Goal: Information Seeking & Learning: Compare options

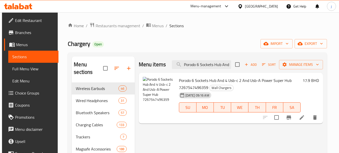
click at [211, 62] on input "Porodo 6 Sockets Hub And 4 Usb-c 2 And Usb-A Power Super Hub 7267547496359" at bounding box center [201, 64] width 59 height 9
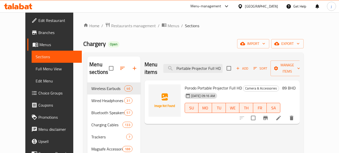
type input "Porodo Portable Projector Full HD"
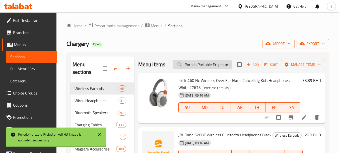
click at [201, 67] on input "Porodo Portable Projector Full HD" at bounding box center [202, 64] width 59 height 9
click at [98, 133] on icon at bounding box center [99, 134] width 6 height 6
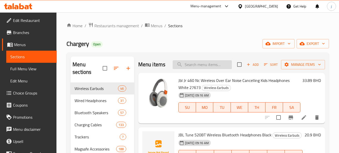
click at [203, 69] on input "search" at bounding box center [202, 64] width 59 height 9
paste input "Porodo Portable Projector Full HD"
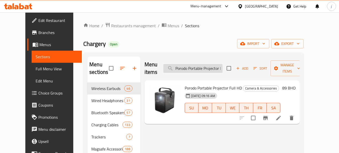
click at [213, 64] on input "Porodo Portable Projector Full HD" at bounding box center [193, 68] width 59 height 9
paste input "Gaming Dynamic Sound Lighting Headphone Stand Black"
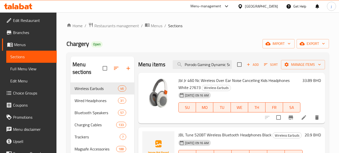
click at [213, 62] on div "Menu items Porodo Gaming Dynamic Sound Lighting Headphone Stand Black Add Sort …" at bounding box center [231, 64] width 187 height 16
click at [209, 68] on input "Porodo Gaming Dynamic Sound Lighting Headphone Stand Black" at bounding box center [202, 64] width 59 height 9
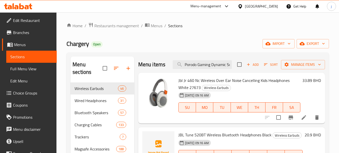
paste input "Rgb Headphone Stand Wireless Charging Usb C Hub with Screen Lamp 7267547497868 …"
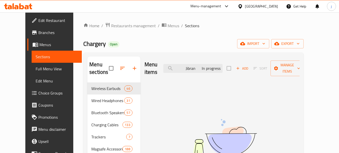
paste input "Porodo Gaming Rgb Headphone Stand Wireless Charging Usb C Hub with Screen Lamp …"
type input "P"
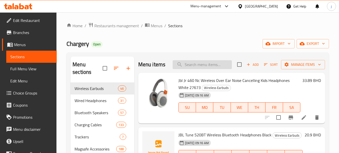
click at [193, 67] on input "search" at bounding box center [202, 64] width 59 height 9
paste input "Porodo Gaming Rgb Headphone Stand Wireless Charging Usb C Hub with Screen Lamp"
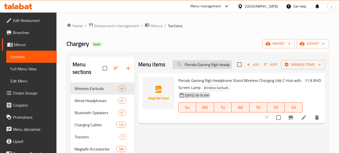
click at [200, 64] on input "Porodo Gaming Rgb Headphone Stand Wireless Charging Usb C Hub with Screen Lamp" at bounding box center [202, 64] width 59 height 9
paste input "Green Lion Dune Bakhour Incense Burner with Rotatable Lid - Black"
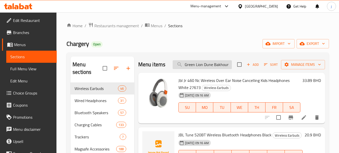
click at [213, 69] on input "Green Lion Dune Bakhour Incense Burner with Rotatable Lid - Black" at bounding box center [202, 64] width 59 height 9
paste input "Baseus Type C Earphones Encok Cz17 Semi-In-Ear Headphones with Microphone Usb C…"
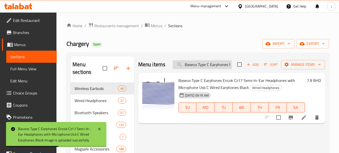
click at [209, 63] on input "Baseus Type C Earphones Encok Cz17 Semi-In-Ear Headphones with Microphone Usb C…" at bounding box center [202, 64] width 59 height 9
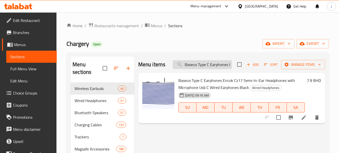
click at [207, 61] on input "Baseus Type C Earphones Encok Cz17 Semi-In-Ear Headphones with Microphone Usb C…" at bounding box center [202, 64] width 59 height 9
paste input "Baseus C17 Enock Usb-C Lateral In-Ear Wired Earphone - White"
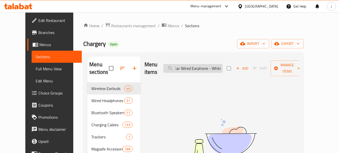
click at [207, 64] on input "Baseus Type Baseus C17 Enock Usb-C Lateral In-Ear Wired Earphone - WhiteC Earph…" at bounding box center [193, 68] width 59 height 9
paste input "C17 Enock Usb-C Lateral In-Ear Wired Earphone - White"
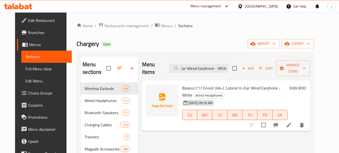
scroll to position [0, 0]
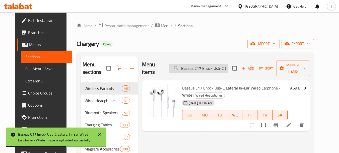
click at [216, 64] on input "Baseus C17 Enock Usb-C Lateral In-Ear Wired Earphone - White" at bounding box center [198, 68] width 59 height 9
paste input "Type-C Adapter 3.5 mm"
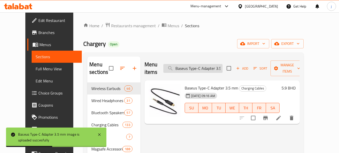
click at [194, 66] on input "Baseus Type-C Adapter 3.5 mm" at bounding box center [193, 68] width 59 height 9
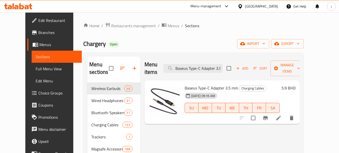
click at [197, 59] on div "Menu items Baseus Type-C Adapter 3.5 mm Add Sort Manage items" at bounding box center [223, 68] width 156 height 24
click at [195, 64] on input "Baseus Type-C Adapter 3.5 mm" at bounding box center [193, 68] width 59 height 9
paste input "Uniq Optix Clear IPad Pro 12.9 Inch Glass Screen Protector 9 H 8886463679999"
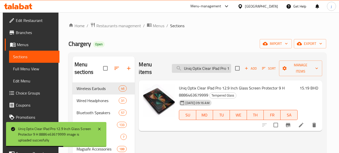
click at [205, 66] on input "Uniq Optix Clear IPad Pro 12.9 Inch Glass Screen Protector 9 H 8886463679999" at bounding box center [201, 68] width 59 height 9
paste input "pad Pro 13 (2024) Screen Protector"
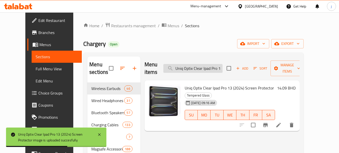
click at [217, 66] on input "Uniq Optix Clear Ipad Pro 13 (2024) Screen Protector" at bounding box center [193, 68] width 59 height 9
paste input "Paper Sketch Ipad Pro 12.9 Inch Film Screen Protector / Paper Like Texture - 88…"
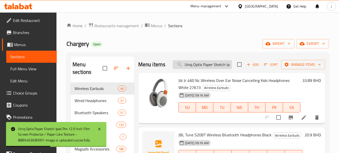
click at [216, 69] on input "Uniq Optix Paper Sketch Ipad Pro 12.9 Inch Film Screen Protector / Paper Like T…" at bounding box center [202, 64] width 59 height 9
paste input "Clear Ipad Air 11 (2024) Screen Protector"
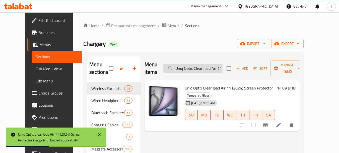
click at [209, 64] on input "Uniq Optix Clear Ipad Air 11 (2024) Screen Protector" at bounding box center [193, 68] width 59 height 9
paste input "Pad Pro 11 Inch And IPad Air 10.9 Inch Glass Screen Protector 9 H 8886463679951"
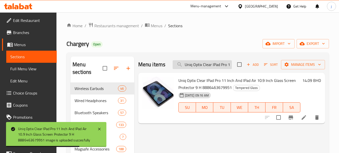
click at [197, 63] on input "Uniq Optix Clear IPad Pro 11 Inch And IPad Air 10.9 Inch Glass Screen Protector…" at bounding box center [202, 64] width 59 height 9
paste input "pad Mini 6 Glass Screen Protector / 9h - 8886463679890"
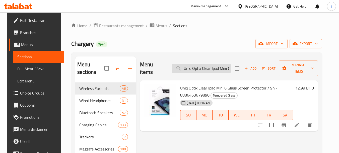
click at [188, 65] on input "Uniq Optix Clear Ipad Mini 6 Glass Screen Protector / 9h - 8886463679890" at bounding box center [201, 68] width 59 height 9
paste input "Pro 11 (2024) Screen Protector"
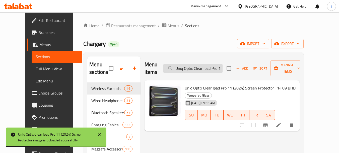
click at [198, 64] on input "Uniq Optix Clear Ipad Pro 11 (2024) Screen Protector" at bounding box center [193, 68] width 59 height 9
paste input "Paper Sketch Ipad 7 And 8 And 9 Film Screen Protector Paper Like Texture 888646…"
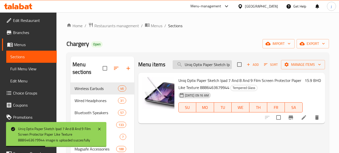
click at [202, 65] on input "Uniq Optix Paper Sketch Ipad 7 And 8 And 9 Film Screen Protector Paper Like Tex…" at bounding box center [202, 64] width 59 height 9
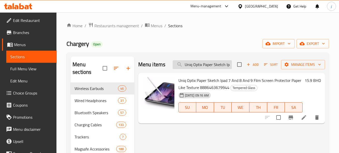
click at [192, 64] on input "Uniq Optix Paper Sketch Ipad 7 And 8 And 9 Film Screen Protector Paper Like Tex…" at bounding box center [202, 64] width 59 height 9
paste input "Matte Ipad 7 And 8 And 9 Glass Screen Protector Anti Fingerprint 8886463679937"
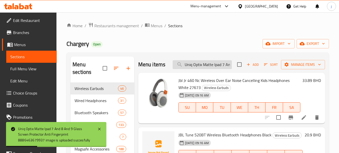
click at [219, 69] on input "Uniq Optix Matte Ipad 7 And 8 And 9 Glass Screen Protector Anti Fingerprint 888…" at bounding box center [202, 64] width 59 height 9
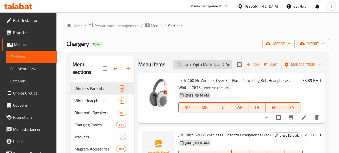
click at [211, 66] on input "Uniq Optix Matte Ipad 7 And 8 And 9 Glass Screen Protector Anti Fingerprint 888…" at bounding box center [202, 64] width 59 height 9
click at [211, 67] on input "Uniq Optix Matte Ipad 7 And 8 And 9 Glass Screen Protector Anti Fingerprint 888…" at bounding box center [202, 64] width 59 height 9
paste input "Green Lion Clear Glass Screen Protector for iPad Air 4 10.9-inch"
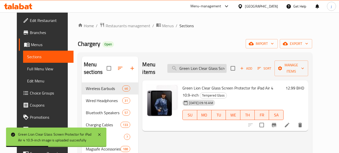
click at [209, 64] on input "Green Lion Clear Glass Screen Protector for iPad Air 4 10.9-inch" at bounding box center [197, 68] width 59 height 9
paste input "Full HD Glass Screen Protector for iPad 10.2 - Clear"
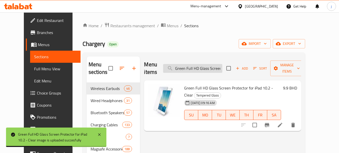
click at [211, 65] on input "Green Full HD Glass Screen Protector for iPad 10.2 - Clear" at bounding box center [192, 68] width 59 height 9
paste input "9.7"
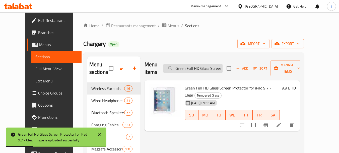
click at [206, 64] on input "Green Full HD Glass Screen Protector for iPad 9.7 - Clear" at bounding box center [193, 68] width 59 height 9
paste input "Porodo PDX219 Mechanical Gaming Keyboard - High-Grade Metal Build, RGB, Red Swi…"
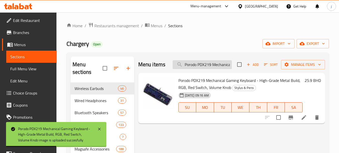
click at [214, 65] on input "Porodo PDX219 Mechanical Gaming Keyboard - High-Grade Metal Build, RGB, Red Swi…" at bounding box center [202, 64] width 59 height 9
paste input "Moxedo Hybrid Strap for Apple Watch & Whoop Comfortable & Practical Design Black"
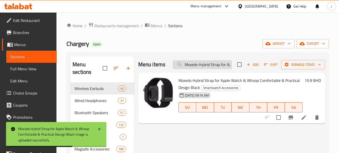
click at [205, 63] on input "Moxedo Hybrid Strap for Apple Watch & Whoop Comfortable & Practical Design Black" at bounding box center [202, 64] width 59 height 9
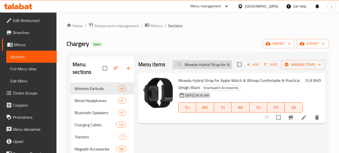
click at [203, 67] on input "Moxedo Hybrid Strap for Apple Watch & Whoop Comfortable & Practical Design Black" at bounding box center [202, 64] width 59 height 9
click at [219, 65] on input "Moxedo Hybrid Strap for Apple Watch & Whoop Comfortable & Practical Design Black" at bounding box center [202, 64] width 59 height 9
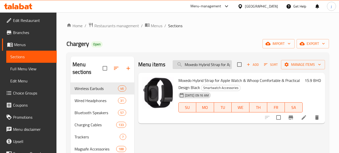
click at [219, 65] on input "Moxedo Hybrid Strap for Apple Watch & Whoop Comfortable & Practical Design Black" at bounding box center [202, 64] width 59 height 9
paste input "Grey"
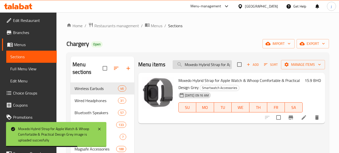
click at [201, 64] on input "Moxedo Hybrid Strap for Apple Watch & Whoop Comfortable & Practical Design Grey" at bounding box center [202, 64] width 59 height 9
paste input "[PERSON_NAME]"
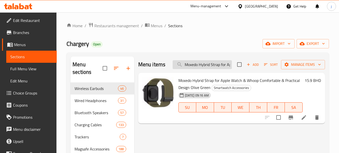
click at [198, 63] on input "Moxedo Hybrid Strap for Apple Watch & Whoop Comfortable & Practical Design Oliv…" at bounding box center [202, 64] width 59 height 9
paste input "Powerology Pencil Pro [DATE]-[DATE] Ipad Models"
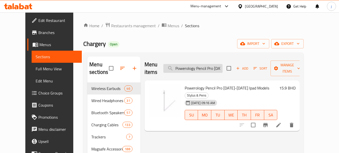
click at [199, 64] on input "Powerology Pencil Pro [DATE]-[DATE] Ipad Models" at bounding box center [193, 68] width 59 height 9
click at [196, 65] on input "Powerology Pencil Pro [DATE]-[DATE] Ipad Models" at bounding box center [193, 68] width 59 height 9
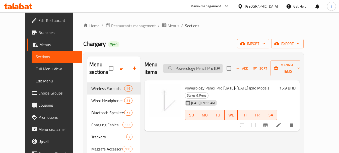
click at [196, 65] on input "Powerology Pencil Pro [DATE]-[DATE] Ipad Models" at bounding box center [193, 68] width 59 height 9
paste input "Blue"
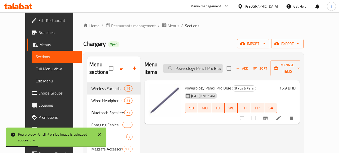
click at [213, 64] on input "Powerology Pencil Pro Blue" at bounding box center [193, 68] width 59 height 9
paste input "ack"
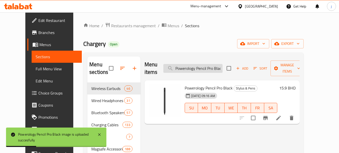
click at [196, 64] on input "Powerology Pencil Pro Black" at bounding box center [193, 68] width 59 height 9
paste input "Ultra-Compact 20W [PERSON_NAME] Charger UK -"
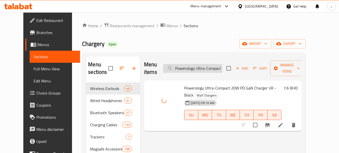
click at [204, 65] on input "Powerology Ultra-Compact 20W PD GaN Charger UK - Black" at bounding box center [192, 68] width 59 height 9
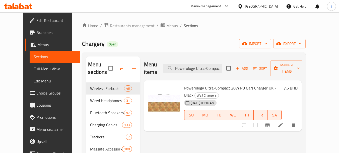
paste input "PWCUQC016 Single C Port PD Charger UK 20W"
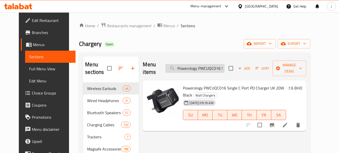
click at [205, 65] on input "Powerology PWCUQC016 Single C Port PD Charger UK 20W Black" at bounding box center [195, 68] width 59 height 9
paste input "Uniq Optix Vision Care iPhone 6.7 Max 2022"
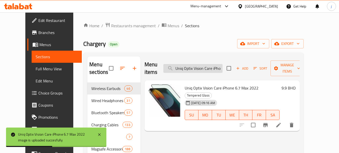
click at [204, 64] on input "Uniq Optix Vision Care iPhone 6.7 Max 2022" at bounding box center [193, 68] width 59 height 9
paste input "BRAVE GRIP 3 in 1 Magnetic Grip & Kickstand Orange"
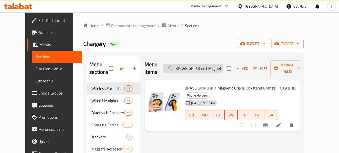
click at [211, 64] on input "BRAVE GRIP 3 in 1 Magnetic Grip & Kickstand Orange" at bounding box center [193, 68] width 59 height 9
paste input "Gold"
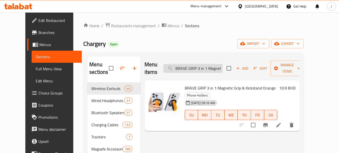
scroll to position [0, 40]
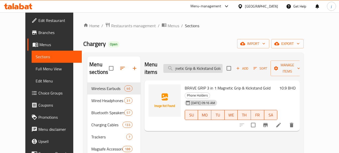
type input "BRAVE GRIP 3 in 1 Magnetic Grip & Kickstand Gold"
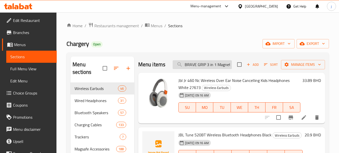
click at [206, 67] on input "BRAVE GRIP 3 in 1 Magnetic Grip & Kickstand Gold" at bounding box center [202, 64] width 59 height 9
paste input "BRAVE GRIP 3 in 1 Magnetic Grip & Kickstand Gold"
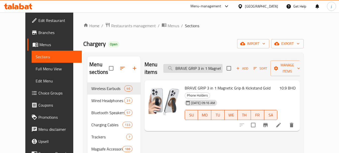
click at [212, 66] on input "BRAVE GRIP 3 in 1 Magnetic Grip & Kickstand Gold" at bounding box center [193, 68] width 59 height 9
paste input "rave Pocket Mini Portable Power Bank Type-C 5000mAh"
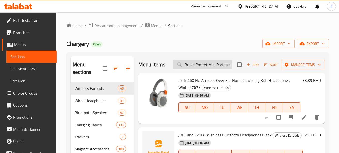
click at [202, 69] on input "Brave Pocket Mini Portable Power Bank Type-C 5000mAh" at bounding box center [202, 64] width 59 height 9
type input "."
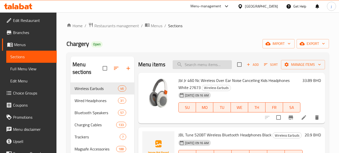
paste input "Brave Pocket Mini Portable Power Bank Type-C 5000mAh"
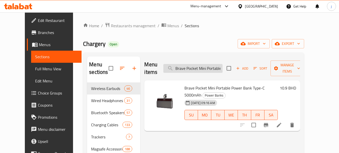
click at [200, 64] on input "Brave Pocket Mini Portable Power Bank Type-C 5000mAh" at bounding box center [193, 68] width 59 height 9
paste input "Sony Whch520/C Wireless Headphone Beige"
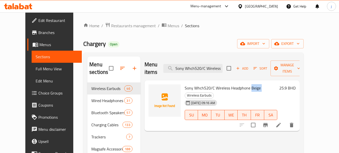
drag, startPoint x: 244, startPoint y: 79, endPoint x: 255, endPoint y: 84, distance: 11.4
click at [255, 84] on h6 "Sony Whch520/C Wireless Headphone Beige Wireless Earbuds" at bounding box center [231, 91] width 93 height 14
copy h6 "Beige"
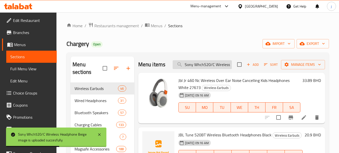
click at [204, 69] on input "Sony Whch520/C Wireless Headphone Beige" at bounding box center [202, 64] width 59 height 9
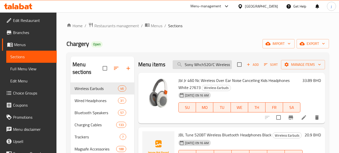
click at [205, 69] on input "Sony Whch520/C Wireless Headphone Beige" at bounding box center [202, 64] width 59 height 9
paste input "Green Lion Universal Pencil 2 - Whit"
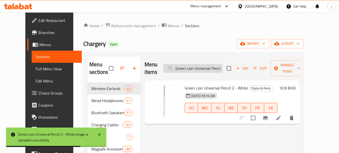
click at [221, 67] on input "Green Lion Universal Pencil 2 - White" at bounding box center [193, 68] width 59 height 9
paste input "K009 Vacuum Suction Magnetic Bracket"
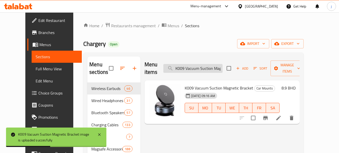
click at [203, 64] on input "K009 Vacuum Suction Magnetic Bracket" at bounding box center [193, 68] width 59 height 9
paste input "Magnetic Vacuum Suction Cup Phone Holder Multifunctional Foldable Storage Black"
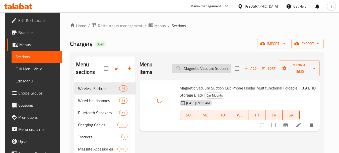
click at [209, 68] on input "Magnetic Vacuum Suction Cup Phone Holder Multifunctional Foldable Storage Black" at bounding box center [201, 68] width 59 height 9
click at [205, 64] on input "Magnetic Vacuum Suction Cup Phone Holder Multifunctional Foldable Storage Black" at bounding box center [201, 68] width 59 height 9
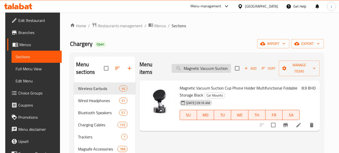
click at [205, 64] on input "Magnetic Vacuum Suction Cup Phone Holder Multifunctional Foldable Storage Black" at bounding box center [201, 68] width 59 height 9
click at [210, 66] on input "Magnetic Vacuum Suction Cup Phone Holder Multifunctional Foldable Storage Black" at bounding box center [201, 68] width 59 height 9
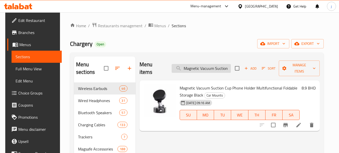
paste input "APPLE MQGH2 usb c to lighting cable 2m"
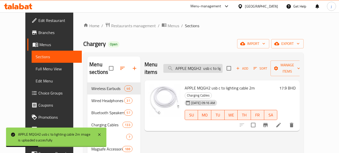
click at [203, 66] on input "APPLE MQGH2 usb c to lighting cable 2m" at bounding box center [193, 68] width 59 height 9
click at [203, 65] on input "APPLE MQGH2 usb c to lighting cable 2m" at bounding box center [193, 68] width 59 height 9
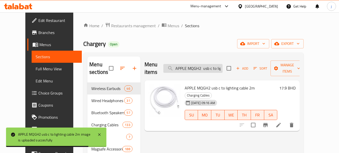
click at [203, 65] on input "APPLE MQGH2 usb c to lighting cable 2m" at bounding box center [193, 68] width 59 height 9
paste input "Momax Waterproof Pouch Universal with Neck Strap - Blue"
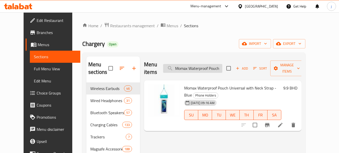
click at [190, 64] on input "Momax Waterproof Pouch Universal with Neck Strap - Blue" at bounding box center [192, 68] width 59 height 9
click at [187, 67] on input "Momax Waterproof Pouch Universal with Neck Strap - Blue" at bounding box center [192, 68] width 59 height 9
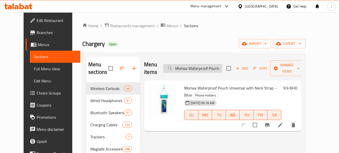
paste input "Purpl"
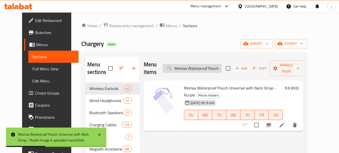
click at [211, 68] on input "Momax Waterproof Pouch Universal with Neck Strap - Purple" at bounding box center [192, 68] width 59 height 9
paste input "orld+ 3 Ports Travel Charger Built-in Type C Cable (Gan 70W) - Blu"
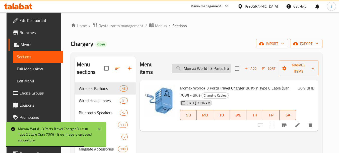
click at [201, 66] on input "Momax World+ 3 Ports Travel Charger Built-in Type C Cable (Gan 70W) - Blue" at bounding box center [201, 68] width 59 height 9
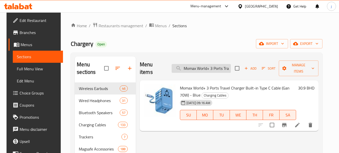
paste input "Move 30W Dual Port Car Charger"
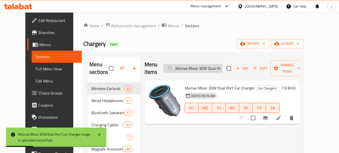
click at [205, 64] on input "Momax Move 30W Dual Port Car Charger" at bounding box center [193, 68] width 59 height 9
paste input "1 world 70w Gan Universal Travel Charger - Black"
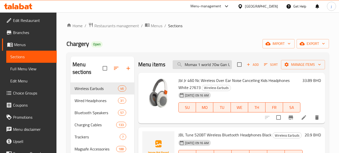
click at [215, 67] on input "Momax 1 world 70w Gan Universal Travel Charger - Black" at bounding box center [202, 64] width 59 height 9
click at [215, 68] on input "Momax 1 world 70w Gan Universal Travel Charger - Black" at bounding box center [202, 64] width 59 height 9
click at [214, 68] on input "Momax 1 world 70w Gan Universal Travel Charger - Black" at bounding box center [202, 64] width 59 height 9
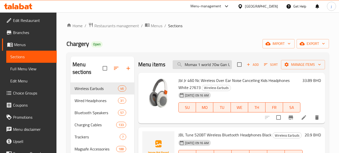
paste input "UA8A 1 World Pd 70w Gan 5 + Ac Adapter Global Charger - White"
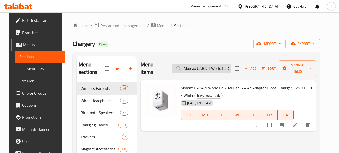
click at [195, 64] on input "Momax UA8A 1 World Pd 70w Gan 5 + Ac Adapter Global Charger - White" at bounding box center [201, 68] width 59 height 9
click at [201, 67] on input "Momax UA8A 1 World Pd 70w Gan 5 + Ac Adapter Global Charger - White" at bounding box center [201, 68] width 59 height 9
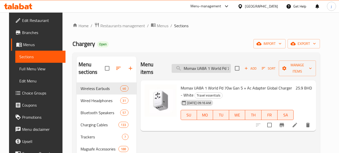
click at [201, 67] on input "Momax UA8A 1 World Pd 70w Gan 5 + Ac Adapter Global Charger - White" at bounding box center [201, 68] width 59 height 9
paste input "1 world 120w Gan Universal Travel Charger - Natural Titanium Chroma"
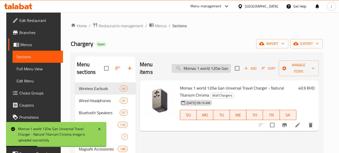
click at [221, 65] on input "Momax 1 world 120w Gan Universal Travel Charger - Natural Titanium Chroma" at bounding box center [201, 68] width 59 height 9
paste input "World Flow 4 Port Travel Charger With Built In Type C Cable 35w"
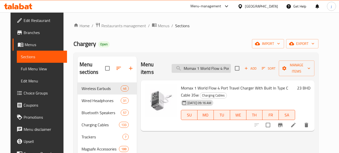
click at [226, 67] on input "Momax 1 World Flow 4 Port Travel Charger With Built In Type C Cable 35w" at bounding box center [201, 68] width 59 height 9
paste input "Apple USB-C to Digital AV Multiport Adapter"
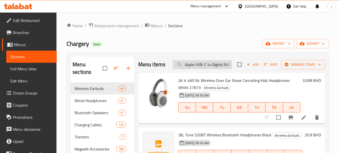
click at [205, 69] on input "Apple USB-C to Digital AV Multiport Adapter" at bounding box center [202, 64] width 59 height 9
click at [191, 69] on input "Apple USB-C to Digital AV Multiport Adapter" at bounding box center [202, 64] width 59 height 9
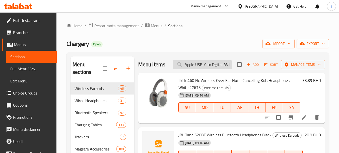
click at [191, 69] on input "Apple USB-C to Digital AV Multiport Adapter" at bounding box center [202, 64] width 59 height 9
paste input "MJ1L2ZM/A USB-C VGA"
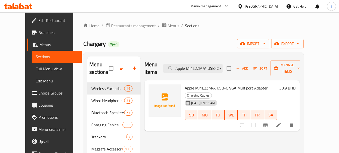
click at [228, 84] on span "Apple MJ1L2ZM/A USB-C VGA Multiport Adapter" at bounding box center [226, 88] width 83 height 8
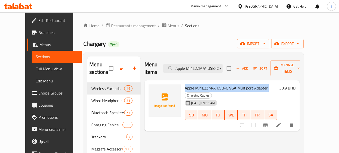
click at [228, 84] on span "Apple MJ1L2ZM/A USB-C VGA Multiport Adapter" at bounding box center [226, 88] width 83 height 8
copy h6 "Apple MJ1L2ZM/A USB-C VGA Multiport Adapter"
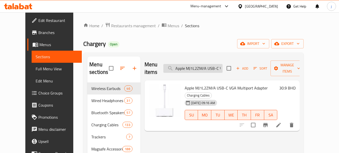
click at [219, 64] on input "Apple MJ1L2ZM/A USB-C VGA Multiport Adapter" at bounding box center [193, 68] width 59 height 9
click at [217, 64] on input "Apple MJ1L2ZM/A USB-C VGA Multiport Adapter" at bounding box center [193, 68] width 59 height 9
click at [211, 64] on input "Apple MJ1L2ZM/A USB-C VGA Multiport Adapter" at bounding box center [193, 68] width 59 height 9
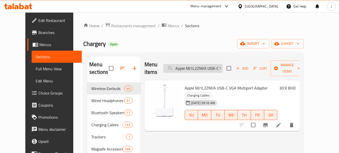
click at [211, 64] on input "Apple MJ1L2ZM/A USB-C VGA Multiport Adapter" at bounding box center [193, 68] width 59 height 9
paste input "Lightning Digital AV"
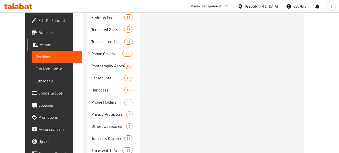
scroll to position [25, 0]
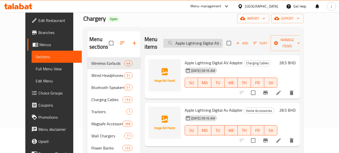
click at [211, 40] on input "Apple Lightning Digital AV Adapter" at bounding box center [193, 43] width 59 height 9
click at [196, 39] on input "Apple Lightning Digital AV Adapter" at bounding box center [193, 43] width 59 height 9
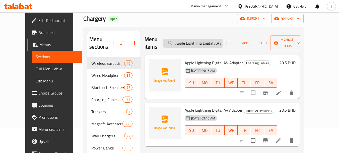
click at [196, 39] on input "Apple Lightning Digital AV Adapter" at bounding box center [193, 43] width 59 height 9
paste input "To USB Camera"
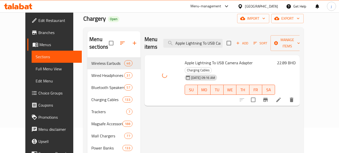
click at [233, 59] on span "Apple Lightning To USB Camera Adapter" at bounding box center [219, 63] width 68 height 8
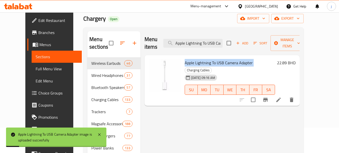
copy h6 "Apple Lightning To USB Camera Adapter"
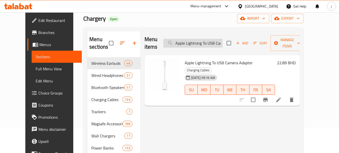
click at [221, 39] on input "Apple Lightning To USB Camera Adapter" at bounding box center [193, 43] width 59 height 9
paste input "Mj1M2Zm/A Usb-C To Usb"
click at [206, 39] on input "Apple Mj1M2Zm/A Usb-C To Usb Adapter" at bounding box center [193, 43] width 59 height 9
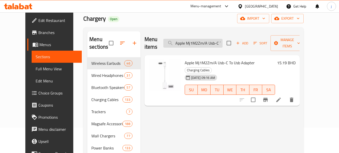
click at [206, 39] on input "Apple Mj1M2Zm/A Usb-C To Usb Adapter" at bounding box center [193, 43] width 59 height 9
paste input "Pencil MU8F2ZM/A"
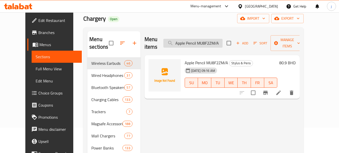
click at [206, 39] on input "Apple Pencil MU8F2ZM/A" at bounding box center [193, 43] width 59 height 9
paste input "Pro"
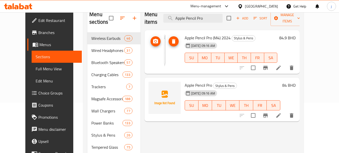
scroll to position [50, 0]
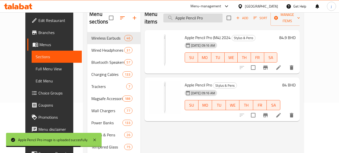
click at [213, 16] on input "Apple Pencil Pro" at bounding box center [193, 18] width 59 height 9
paste input "70W USB-C Power Adapter, White"
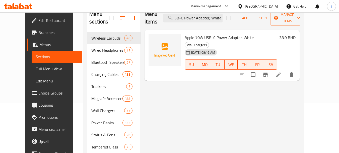
scroll to position [0, 0]
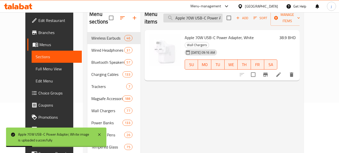
click at [208, 16] on input "Apple 70W USB-C Power Adapter, White" at bounding box center [193, 18] width 59 height 9
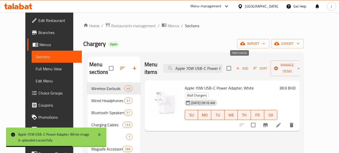
paste input "USB-C Power Adapter Plug 96W"
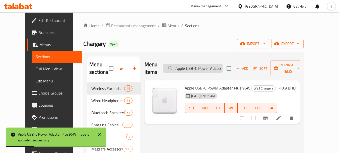
click at [201, 64] on input "Apple USB-C Power Adapter Plug 96W" at bounding box center [193, 68] width 59 height 9
paste input "240W USB-C Charge Cable, 2M"
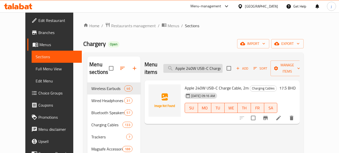
click at [209, 68] on input "Apple 240W USB-C Charge Cable, 2M" at bounding box center [193, 68] width 59 height 9
paste input "White 60W USB-C Charge Cable, 1m - Mw493Zm/A"
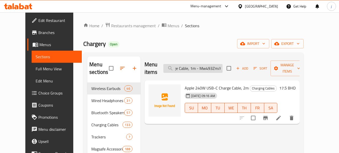
scroll to position [0, 0]
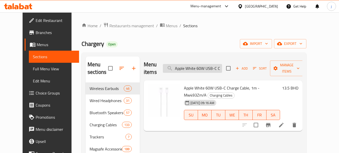
click at [205, 69] on input "Apple White 60W USB-C Charge Cable, 1m - Mw493Zm/A" at bounding box center [192, 68] width 59 height 9
paste input "Lightning Digital AV Adapter"
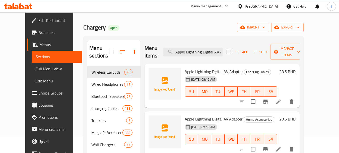
scroll to position [25, 0]
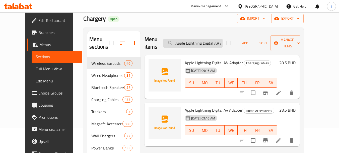
click at [204, 39] on input "Apple Lightning Digital AV Adapter" at bounding box center [193, 43] width 59 height 9
paste input "Momax UA8A 1 World Pd 70w Gan 5 + Ac Adapter Global Charger - White"
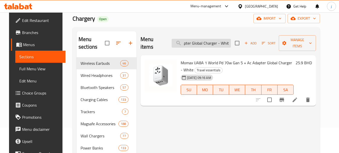
scroll to position [0, 0]
click at [189, 39] on input "Momax UA8A 1 World Pd 70w Gan 5 + Ac Adapter Global Charger - White" at bounding box center [201, 43] width 59 height 9
paste input "Apple Lightning Digital AV Adapter"
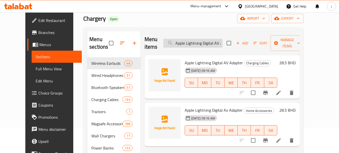
click at [212, 39] on input "Apple Lightning Digital AV Adapter" at bounding box center [193, 43] width 59 height 9
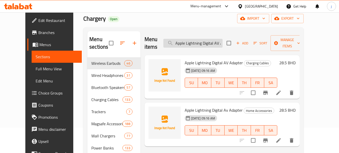
click at [210, 39] on input "Apple Lightning Digital AV Adapter" at bounding box center [193, 43] width 59 height 9
paste input "to USB-C Cable, 1m"
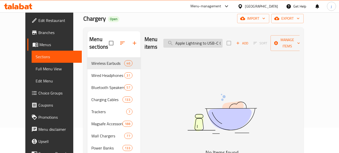
click at [206, 39] on input "Apple Lightning to USB-C Cable, 1m" at bounding box center [193, 43] width 59 height 9
paste input "search"
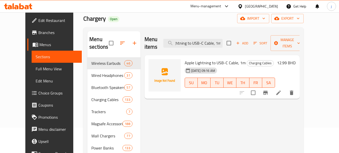
type input "Apple Lightning to USB-C Cable, 1m"
click at [219, 39] on input "Apple Lightning to USB-C Cable, 1m" at bounding box center [193, 43] width 59 height 9
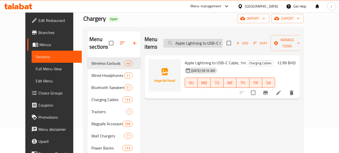
click at [219, 39] on input "Apple Lightning to USB-C Cable, 1m" at bounding box center [193, 43] width 59 height 9
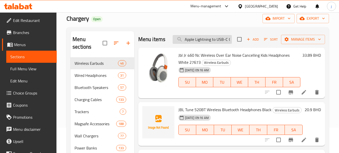
click at [205, 44] on input "Apple Lightning to USB-C Cable, 1m" at bounding box center [202, 39] width 59 height 9
paste input "Apple Lightning to USB-C Cable, 1m"
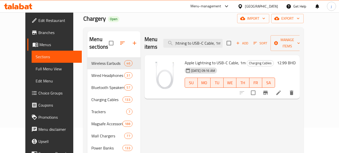
click at [222, 59] on span "Apple Lightning to USB-C Cable, 1m" at bounding box center [215, 63] width 61 height 8
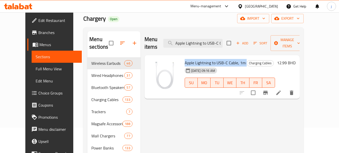
copy h6 "Apple Lightning to USB-C Cable, 1m"
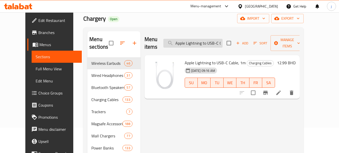
click at [209, 39] on input "Apple Lightning to USB-C Cable, 1m" at bounding box center [193, 43] width 59 height 9
click at [208, 39] on input "Apple Lightning to USB-C Cable, 1m" at bounding box center [193, 43] width 59 height 9
paste input "Telesin Wireless Lavalier Microphone"
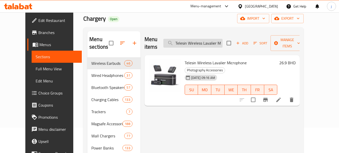
click at [206, 39] on input "Telesin Wireless Lavalier Microphone" at bounding box center [193, 43] width 59 height 9
paste input "[PERSON_NAME] USB-C Adapter 3 in 1, 10Gbps - For iP"
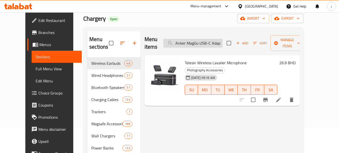
scroll to position [0, 51]
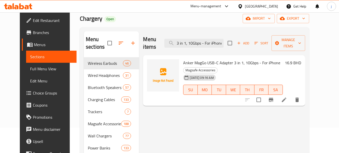
type input "Anker MagGo USB-C Adapter 3 in 1, 10Gbps - For iPhone"
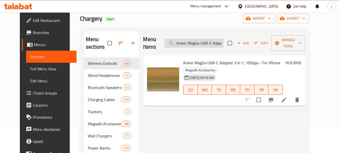
click at [220, 41] on input "Anker MagGo USB-C Adapter 3 in 1, 10Gbps - For iPhone" at bounding box center [194, 43] width 59 height 9
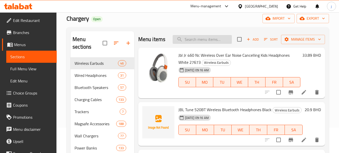
paste input "Anker MagGo USB-C Adapter 3 in 1, 10Gbps - For iPhone"
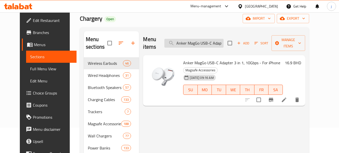
click at [205, 39] on input "Anker MagGo USB-C Adapter 3 in 1, 10Gbps - For iPhone" at bounding box center [194, 43] width 59 height 9
click at [202, 40] on input "Anker MagGo USB-C Adapter 3 in 1, 10Gbps - For iPhone" at bounding box center [194, 43] width 59 height 9
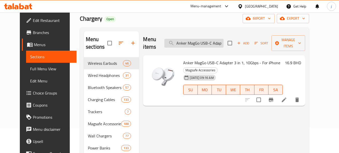
click at [202, 40] on input "Anker MagGo USB-C Adapter 3 in 1, 10Gbps - For iPhone" at bounding box center [194, 43] width 59 height 9
paste input "Skinarma Arch XE Magnetic 2 in 1 Grip & Stand - Gray"
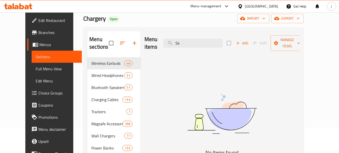
type input "S"
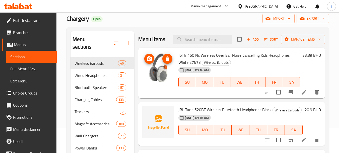
paste input "Skinarma Arch XE Magnetic 2 in 1 Grip & Stand - Gray"
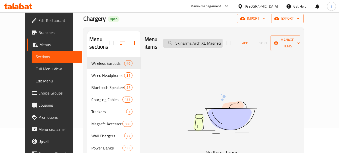
click at [188, 39] on input "Skinarma Arch XE Magnetic 2 in 1 Grip & Stand - Gray" at bounding box center [193, 43] width 59 height 9
click at [210, 41] on input "Skinarma Arch XE Magnetic 2 in 1 Grip & Stand - Gray" at bounding box center [193, 43] width 59 height 9
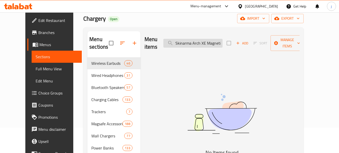
click at [210, 41] on input "Skinarma Arch XE Magnetic 2 in 1 Grip & Stand - Gray" at bounding box center [193, 43] width 59 height 9
paste input "search"
type input "S"
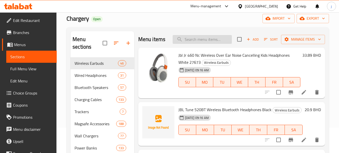
click at [191, 44] on input "search" at bounding box center [202, 39] width 59 height 9
paste input "Skinarma Arch XE Magnetic 2 in 1 Grip & Stand - Gray"
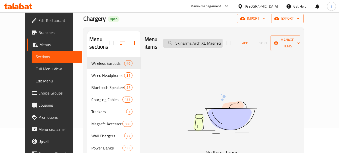
click at [208, 42] on input "Skinarma Arch XE Magnetic 2 in 1 Grip & Stand - Gray" at bounding box center [193, 43] width 59 height 9
click at [223, 39] on input "Skinarma Arch XE Magnetic 2 in 1 Grip & Stand - Gray" at bounding box center [193, 43] width 59 height 9
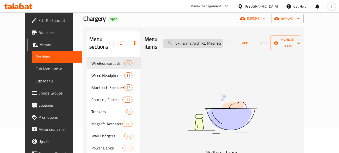
click at [223, 39] on input "Skinarma Arch XE Magnetic 2 in 1 Grip & Stand - Gray" at bounding box center [193, 43] width 59 height 9
paste input "Holographic"
type input "S"
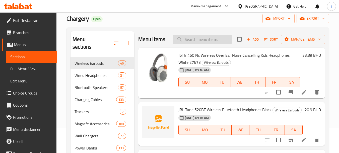
click at [210, 41] on input "search" at bounding box center [202, 39] width 59 height 9
paste input "Skinarma Arch XE Magnetic 2 in 1 Grip & Stand - Holographic"
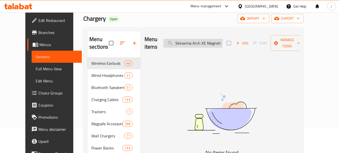
click at [204, 39] on input "Skinarma Arch XE Magnetic 2 in 1 Grip & Stand - Holographic" at bounding box center [193, 43] width 59 height 9
click at [203, 41] on input "Skinarma Arch XE Magnetic 2 in 1 Grip & Stand - Holographic" at bounding box center [193, 43] width 59 height 9
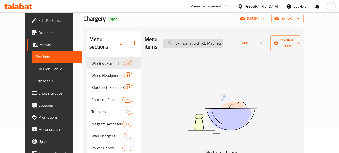
click at [203, 41] on input "Skinarma Arch XE Magnetic 2 in 1 Grip & Stand - Holographic" at bounding box center [193, 43] width 59 height 9
paste input "Red"
click at [200, 39] on input "Skinarma Arch XE Magnetic 2 in 1 Grip & Stand - Red" at bounding box center [193, 43] width 59 height 9
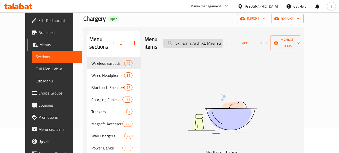
click at [200, 39] on input "Skinarma Arch XE Magnetic 2 in 1 Grip & Stand - Red" at bounding box center [193, 43] width 59 height 9
paste input "Black"
click at [187, 111] on img at bounding box center [223, 113] width 126 height 67
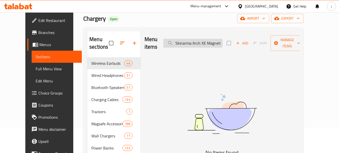
click at [197, 39] on input "Skinarma Arch XE Magnetic 2 in 1 Grip & Stand - Black" at bounding box center [193, 43] width 59 height 9
paste input "Gold"
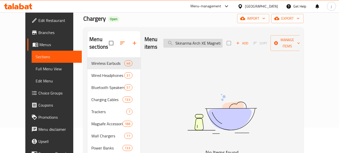
click at [202, 40] on input "Skinarma Arch XE Magnetic 2 in 1 Grip & Stand - Gold" at bounding box center [193, 43] width 59 height 9
paste input "Momax 1-Power F.Pass+ 5000mAh Power Bank - Titanium"
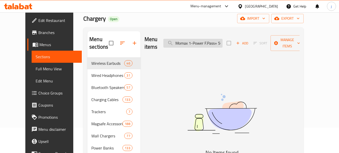
scroll to position [0, 55]
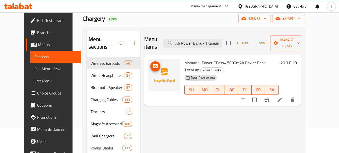
type input "Momax 1-Power F.Pass+ 5000mAh Power Bank - Titanium"
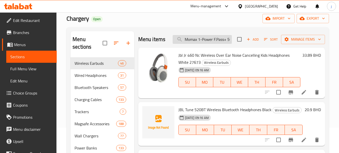
click at [203, 42] on input "Momax 1-Power F.Pass+ 5000mAh Power Bank - Titanium" at bounding box center [202, 39] width 59 height 9
paste input "Momax 1-Power F.Pass+ 5000mAh Power Bank - Titanium"
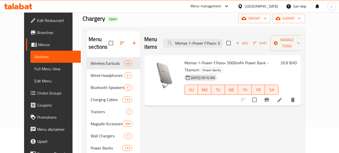
click at [210, 40] on input "Momax 1-Power F.Pass+ 5000mAh Power Bank - Titanium" at bounding box center [192, 43] width 59 height 9
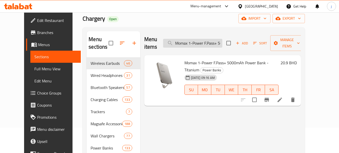
paste input "Black"
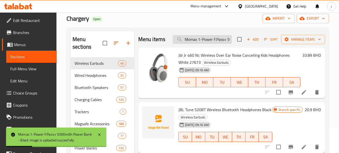
click at [220, 40] on input "Momax 1-Power F.Pass+ 5000mAh Power Bank - Black" at bounding box center [202, 39] width 59 height 9
click at [216, 42] on input "Momax 1-Power F.Pass+ 5000mAh Power Bank - Black" at bounding box center [202, 39] width 59 height 9
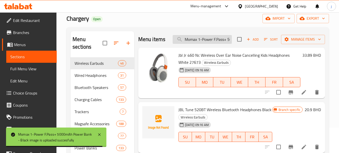
click at [216, 42] on input "Momax 1-Power F.Pass+ 5000mAh Power Bank - Black" at bounding box center [202, 39] width 59 height 9
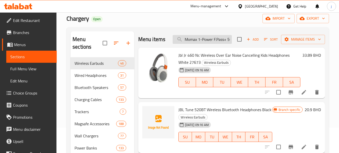
click at [216, 42] on input "Momax 1-Power F.Pass+ 5000mAh Power Bank - Black" at bounding box center [202, 39] width 59 height 9
paste input "Gold"
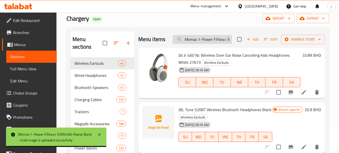
click at [214, 44] on input "Momax 1-Power F.Pass+ 5000mAh Power Bank - Gold" at bounding box center [202, 39] width 59 height 9
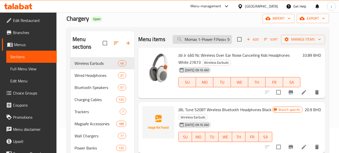
click at [214, 44] on input "Momax 1-Power F.Pass+ 5000mAh Power Bank - Gold" at bounding box center [202, 39] width 59 height 9
paste input "10,000mAh Power Bank - Black"
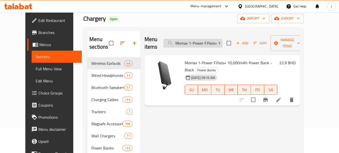
click at [218, 40] on input "Momax 1-Power F.Pass+ 10,000mAh Power Bank - Black" at bounding box center [193, 43] width 59 height 9
paste input "Gold"
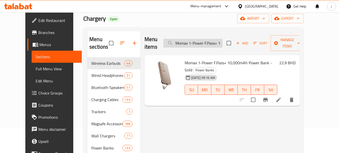
click at [208, 42] on input "Momax 1-Power F.Pass+ 10,000mAh Power Bank - Gold" at bounding box center [193, 43] width 59 height 9
click at [203, 40] on input "Momax 1-Power F.Pass+ 10,000mAh Power Bank - Gold" at bounding box center [193, 43] width 59 height 9
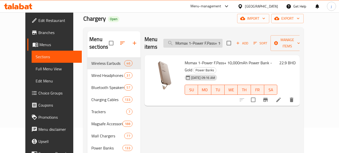
click at [203, 40] on input "Momax 1-Power F.Pass+ 10,000mAh Power Bank - Gold" at bounding box center [193, 43] width 59 height 9
paste input "Anker Zolo Power Bank, 10,000mAh 30W"
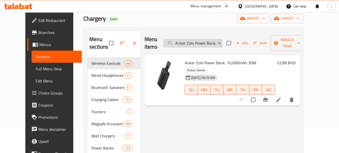
click at [201, 39] on input "Anker Zolo Power Bank, 10,000mAh 30W" at bounding box center [193, 43] width 59 height 9
paste input "Wizard Silicon Band for Whoop - Orange"
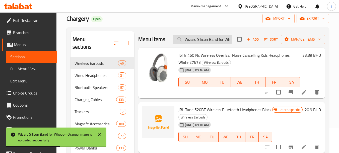
click at [209, 41] on input "Wizard Silicon Band for Whoop - Orange" at bounding box center [202, 39] width 59 height 9
paste input "Navy Blu"
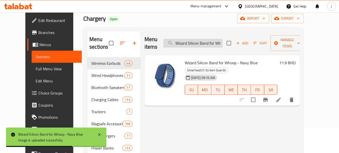
click at [217, 39] on input "Wizard Silicon Band for Whoop - Navy Blue" at bounding box center [193, 43] width 59 height 9
paste input "Black"
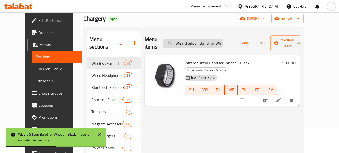
click at [209, 39] on input "Wizard Silicon Band for Whoop - Black" at bounding box center [193, 43] width 59 height 9
paste input "Stralight"
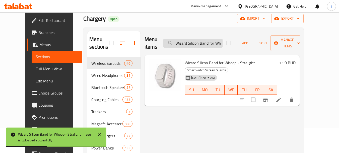
click at [215, 41] on input "Wizard Silicon Band for Whoop - Stralight" at bounding box center [193, 43] width 59 height 9
paste input "Gray"
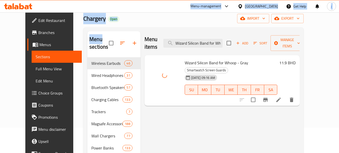
drag, startPoint x: 52, startPoint y: -4, endPoint x: 43, endPoint y: -27, distance: 25.2
click at [43, 0] on html "​ Menu-management [GEOGRAPHIC_DATA] Get Help j Edit Restaurant Branches Menus S…" at bounding box center [169, 51] width 339 height 153
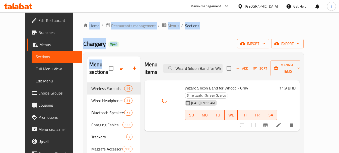
click at [218, 42] on div "Chargery Open import export" at bounding box center [193, 43] width 221 height 9
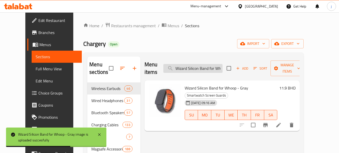
click at [200, 64] on input "Wizard Silicon Band for Whoop - Gray" at bounding box center [193, 68] width 59 height 9
paste input "White"
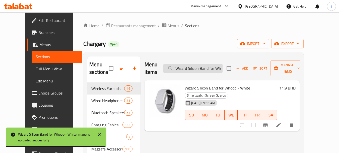
click at [212, 64] on input "Wizard Silicon Band for Whoop - White" at bounding box center [193, 68] width 59 height 9
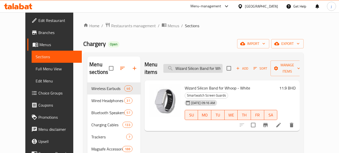
click at [212, 64] on input "Wizard Silicon Band for Whoop - White" at bounding box center [193, 68] width 59 height 9
paste input "Light Blu"
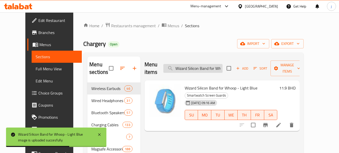
click at [219, 65] on input "Wizard Silicon Band for Whoop - Light Blue" at bounding box center [193, 68] width 59 height 9
paste input "Momax 1-Power Badge+ Rechargeable Battery Find My Locator"
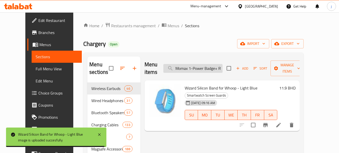
scroll to position [0, 63]
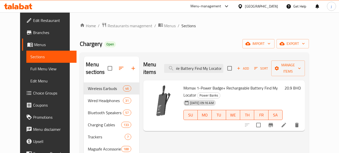
type input "Momax 1-Power Badge+ Rechargeable Battery Find My Locator"
